Goal: Information Seeking & Learning: Learn about a topic

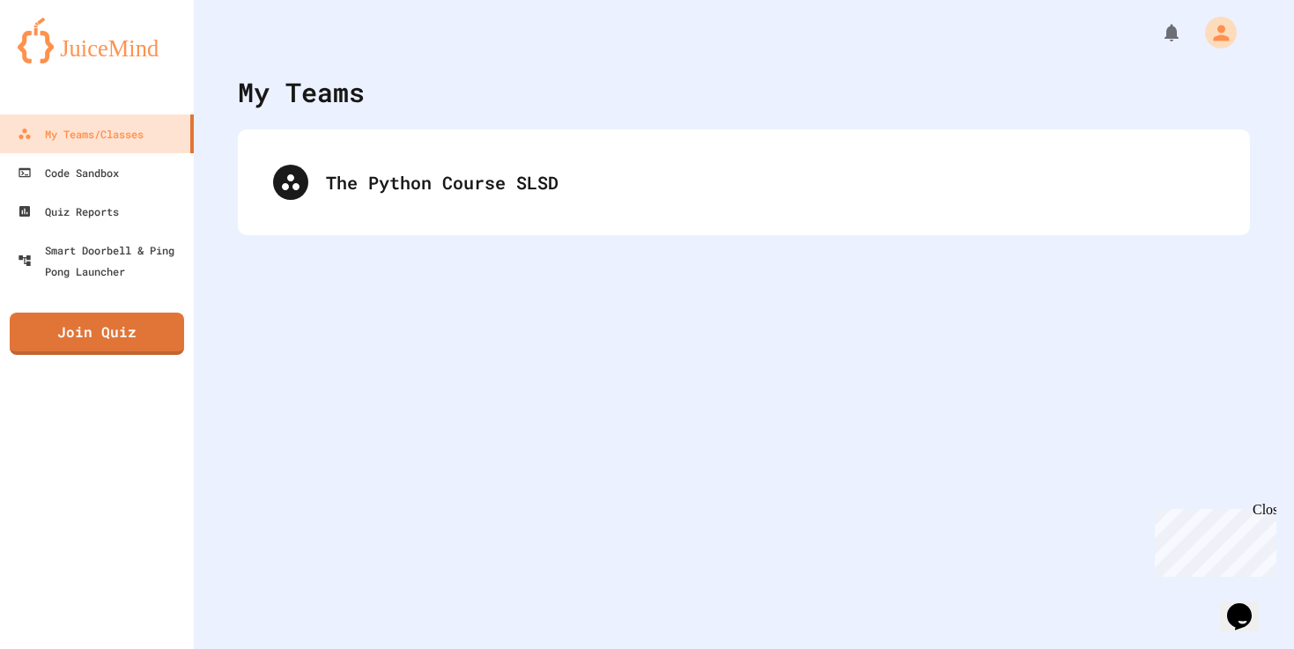
click at [421, 141] on div "The Python Course SLSD" at bounding box center [744, 182] width 1012 height 106
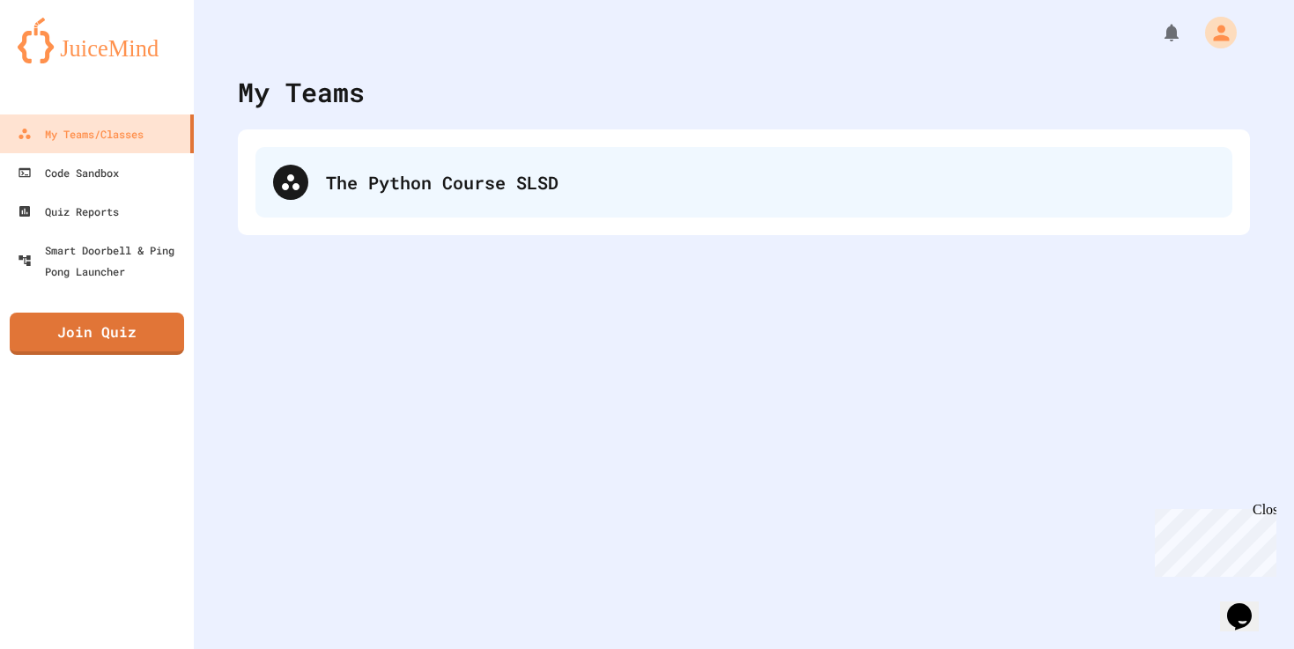
click at [290, 211] on div "The Python Course SLSD" at bounding box center [743, 182] width 977 height 70
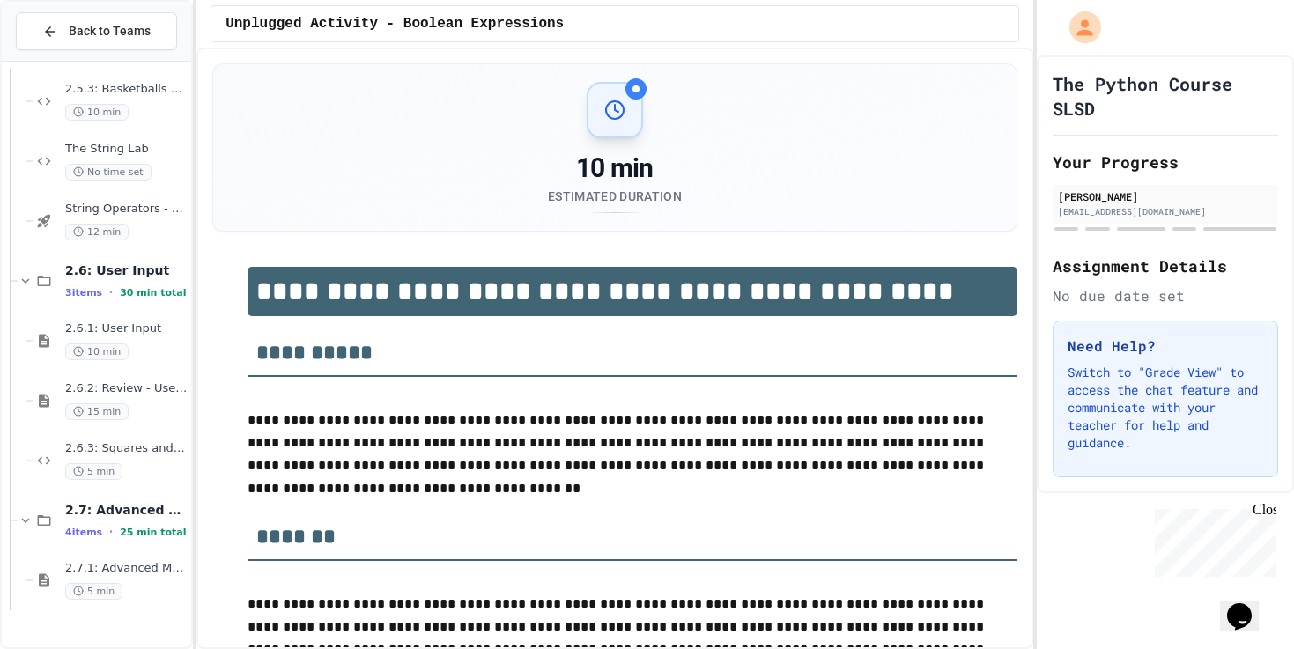
scroll to position [2145, 0]
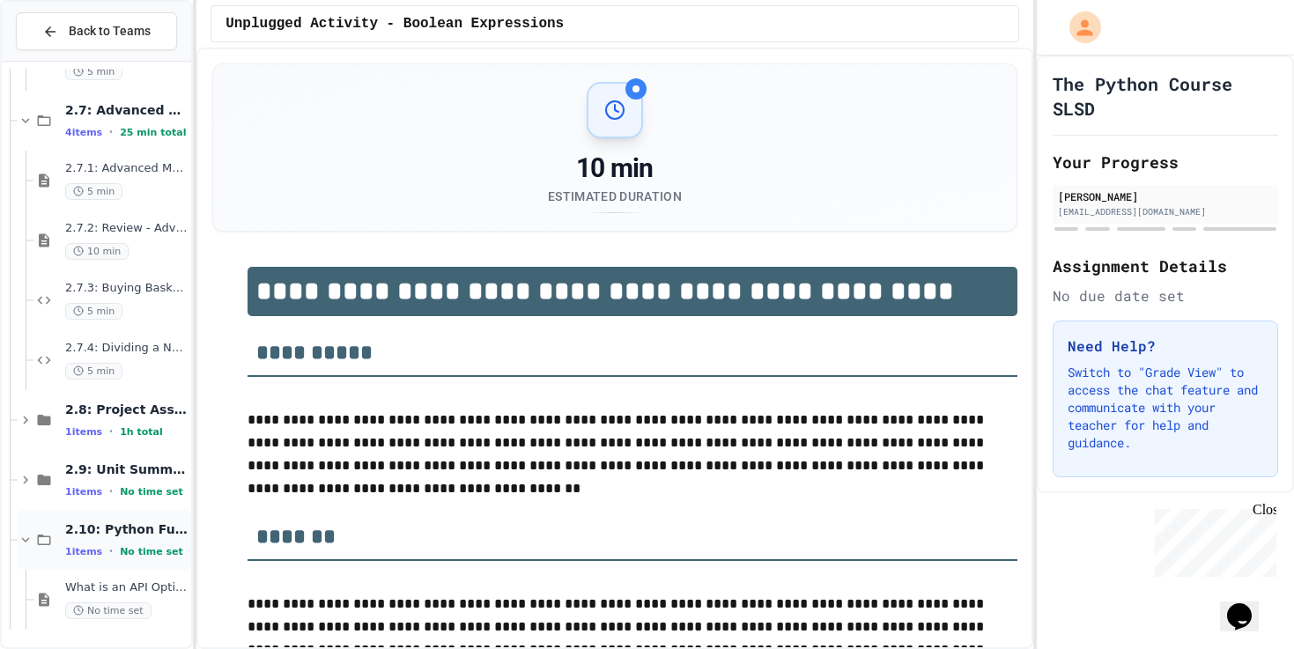
click at [133, 524] on span "2.10: Python Fundamentals Exam" at bounding box center [126, 529] width 122 height 16
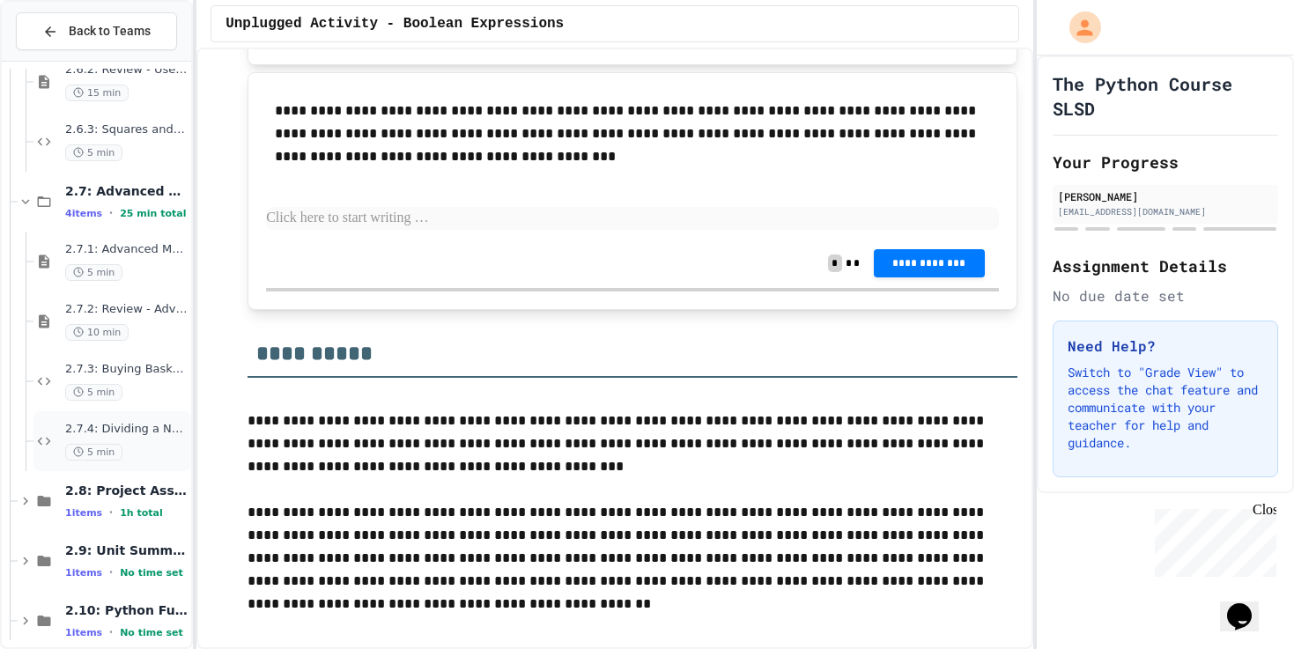
scroll to position [2049, 0]
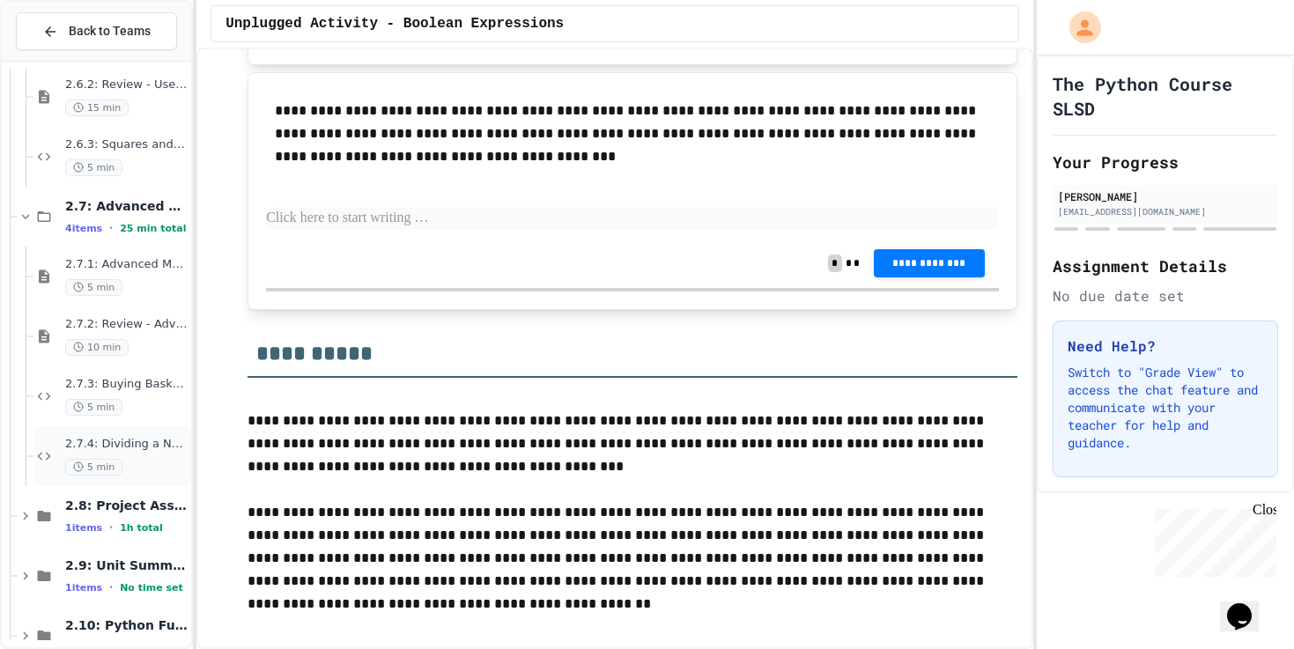
click at [116, 442] on span "2.7.4: Dividing a Number" at bounding box center [126, 444] width 122 height 15
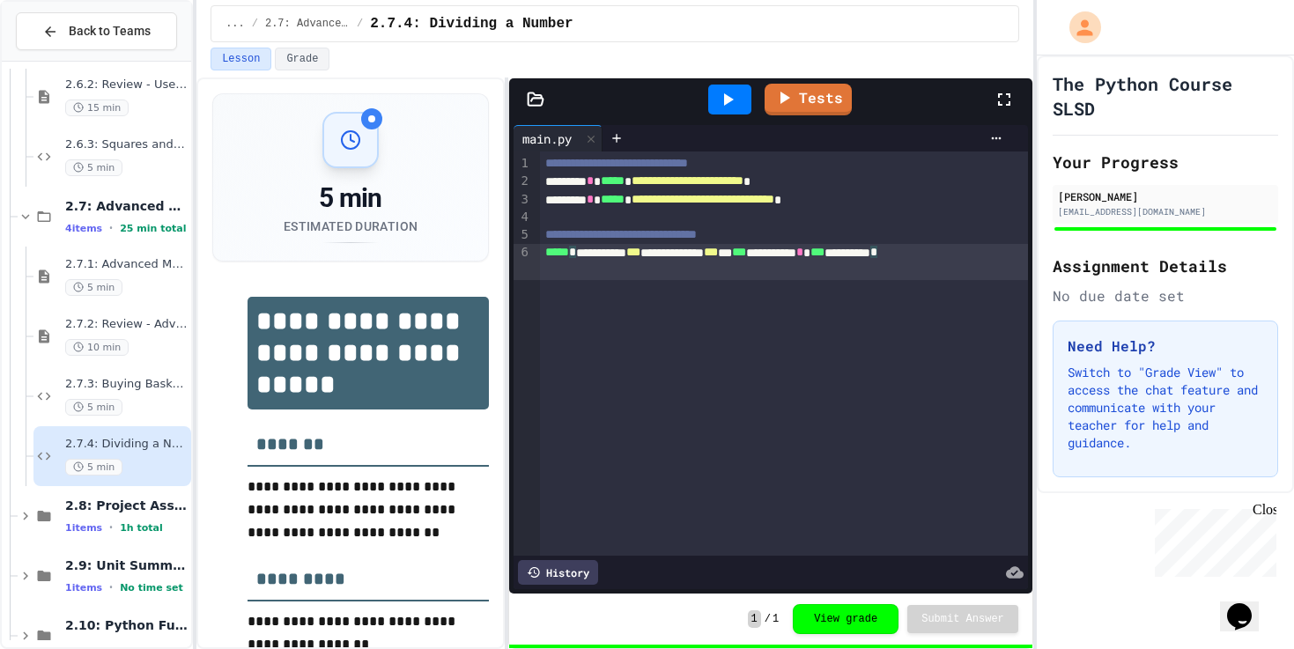
click at [699, 273] on div "**********" at bounding box center [783, 262] width 487 height 36
click at [135, 511] on span "2.8: Project Assessment - Mad Libs" at bounding box center [126, 506] width 122 height 16
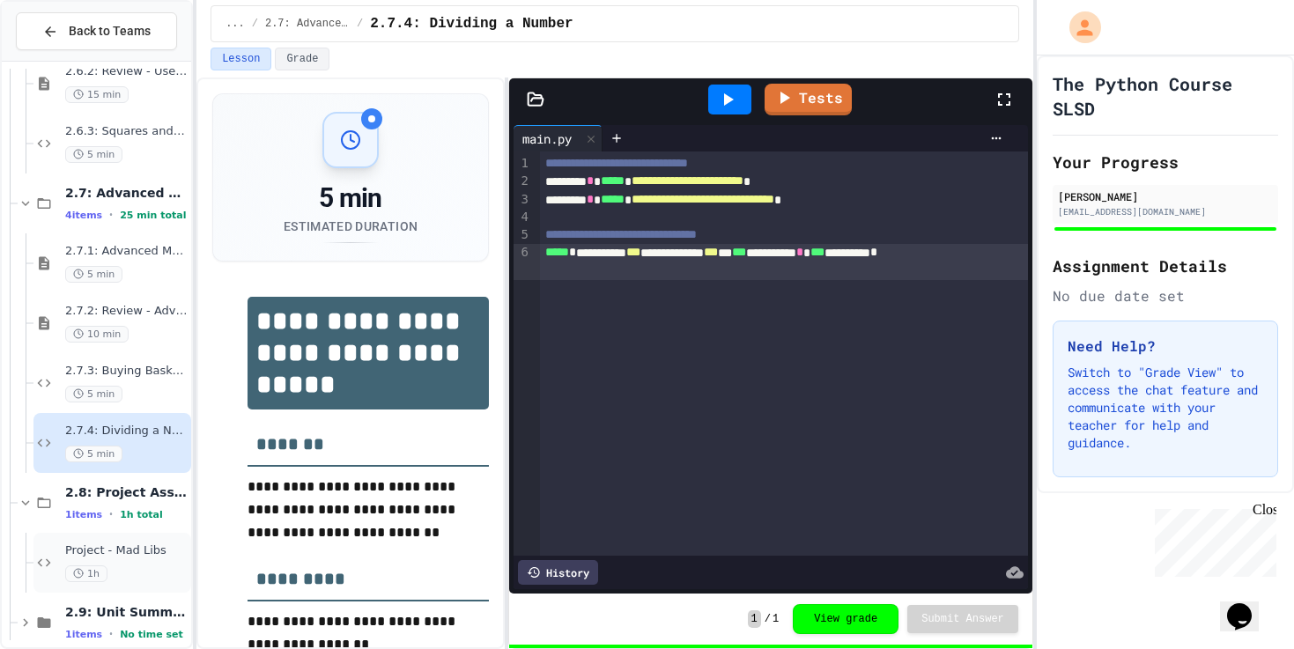
click at [116, 553] on span "Project - Mad Libs" at bounding box center [126, 551] width 122 height 15
